Goal: Transaction & Acquisition: Purchase product/service

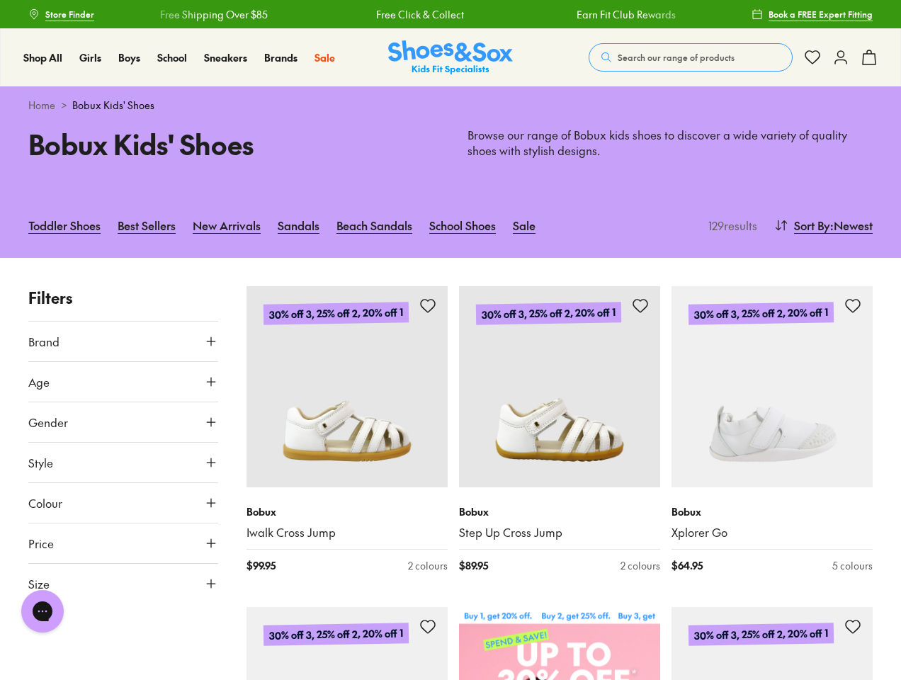
click at [450, 14] on div "Free Click & Collect" at bounding box center [416, 14] width 195 height 15
click at [690, 57] on span "Search our range of products" at bounding box center [675, 57] width 117 height 13
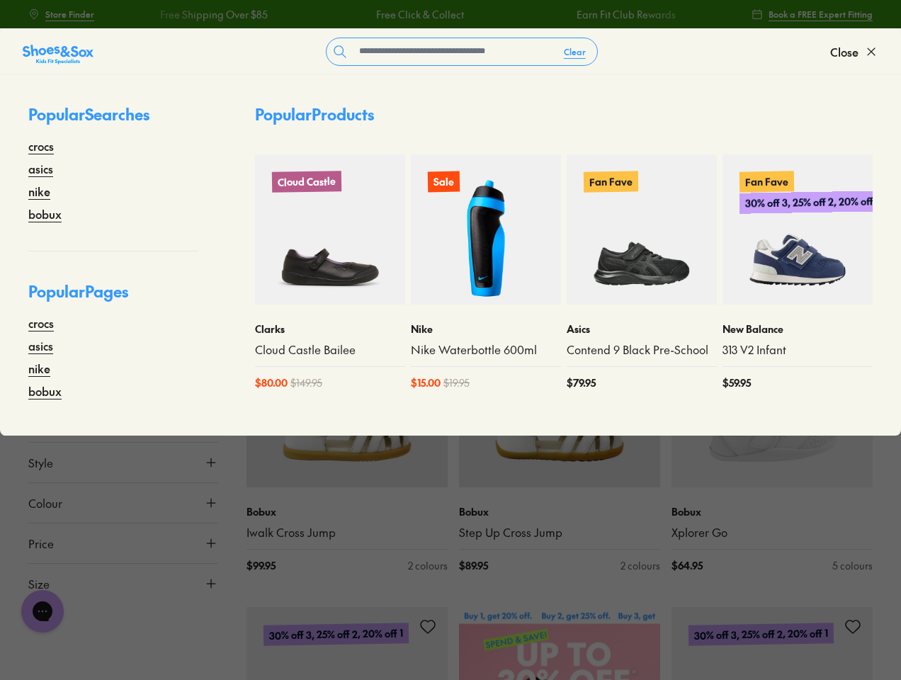
click at [575, 52] on button "Clear" at bounding box center [574, 51] width 45 height 25
click at [854, 52] on span "Close" at bounding box center [844, 51] width 28 height 17
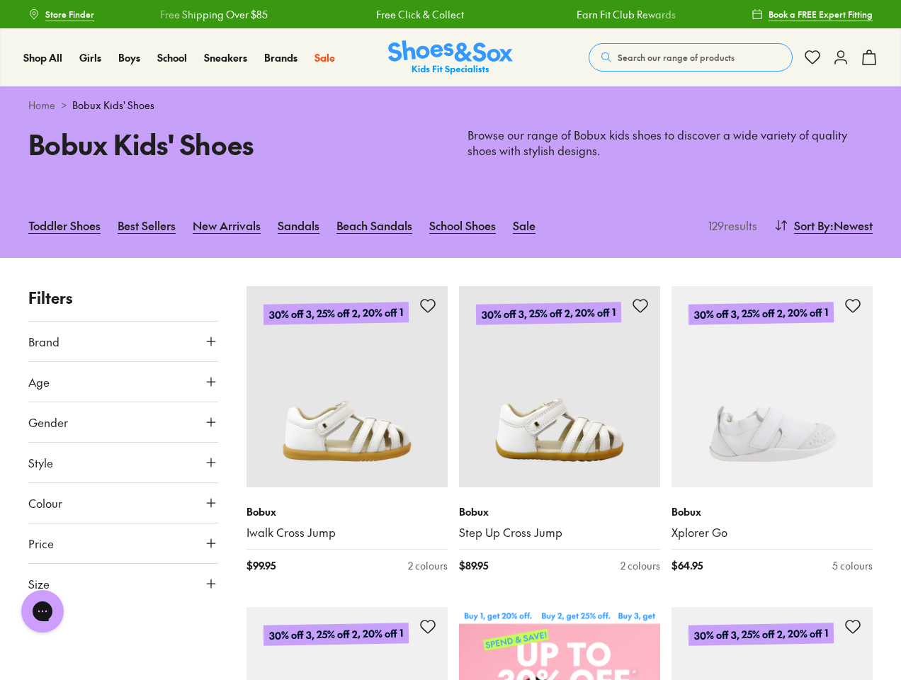
click at [869, 57] on icon at bounding box center [868, 57] width 17 height 17
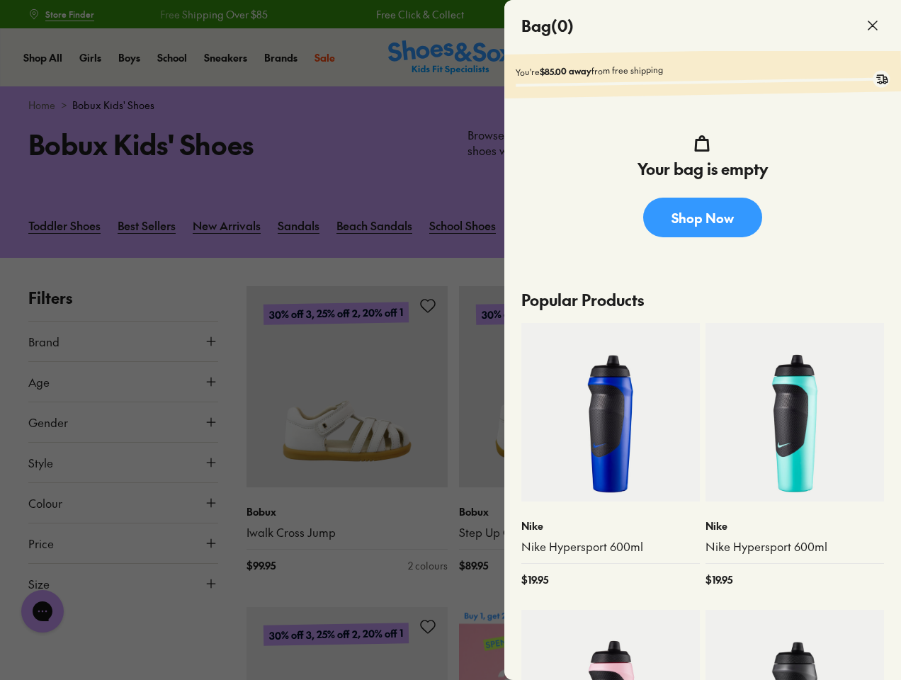
click at [821, 225] on div at bounding box center [450, 340] width 901 height 680
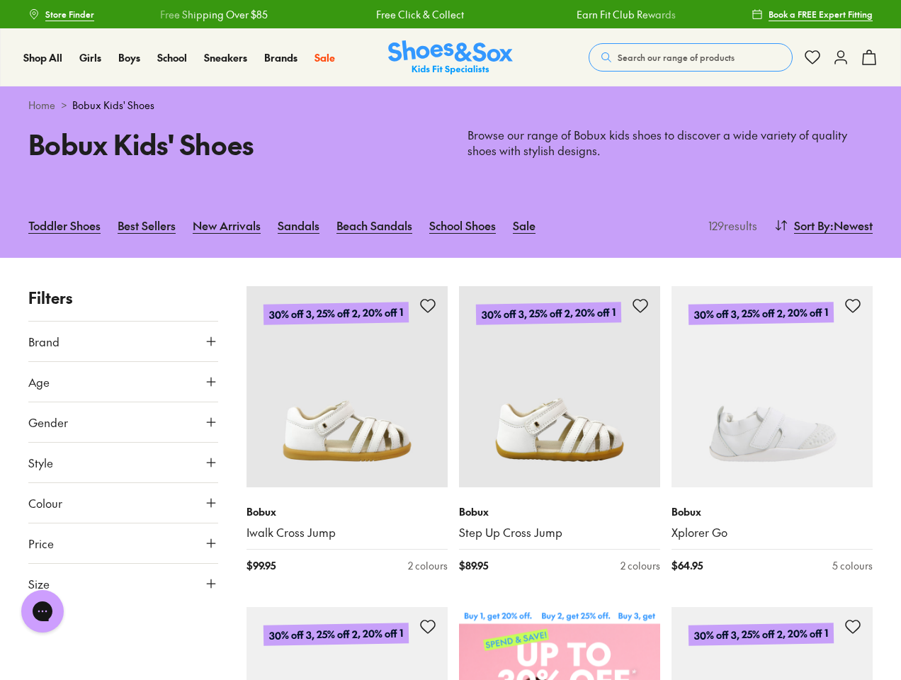
click at [123, 341] on button "Brand" at bounding box center [123, 341] width 190 height 40
click at [123, 382] on div "Bobux ( 128 )" at bounding box center [123, 375] width 190 height 17
click at [123, 422] on div at bounding box center [123, 420] width 190 height 28
